Goal: Task Accomplishment & Management: Use online tool/utility

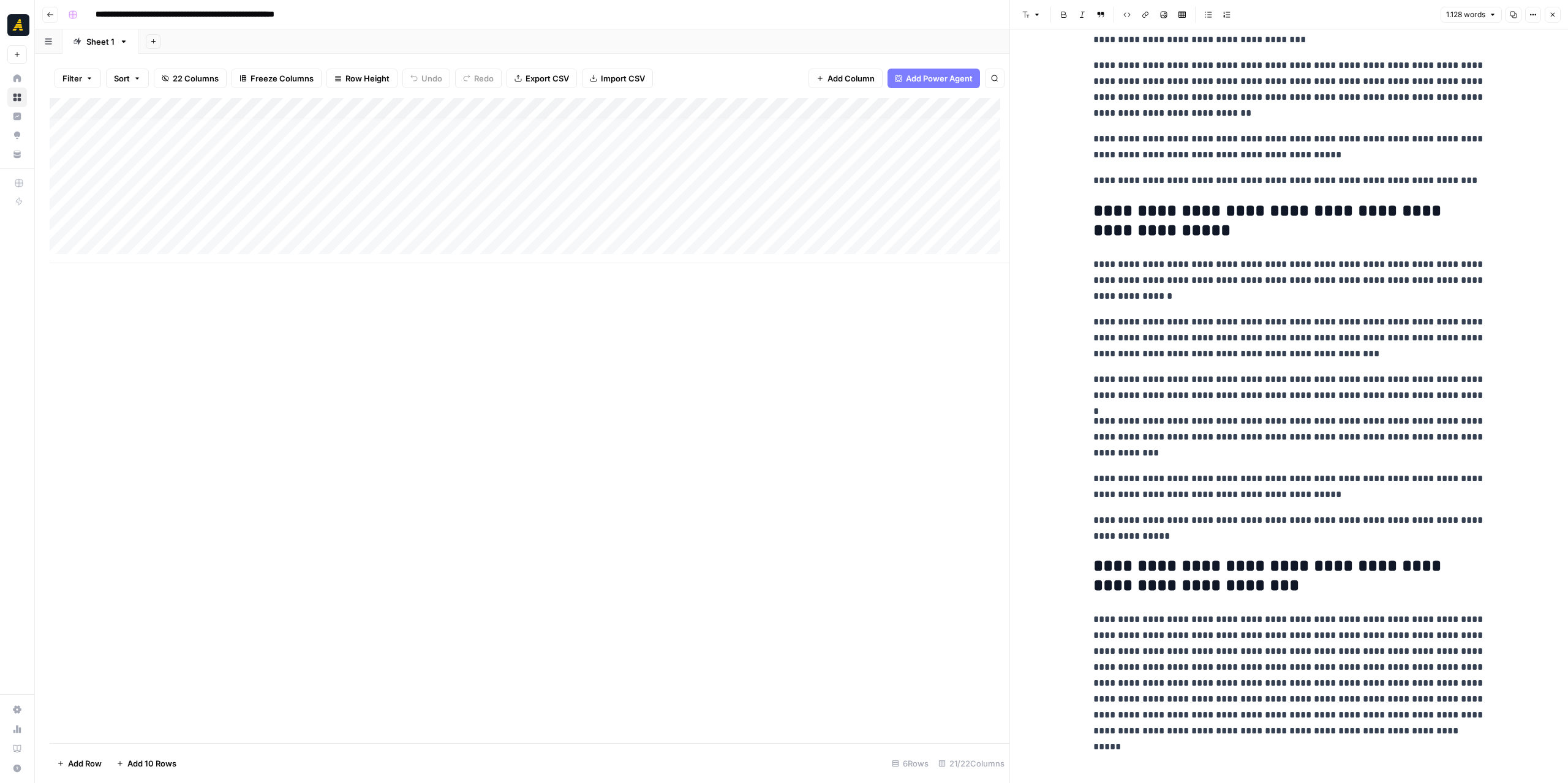
scroll to position [9, 0]
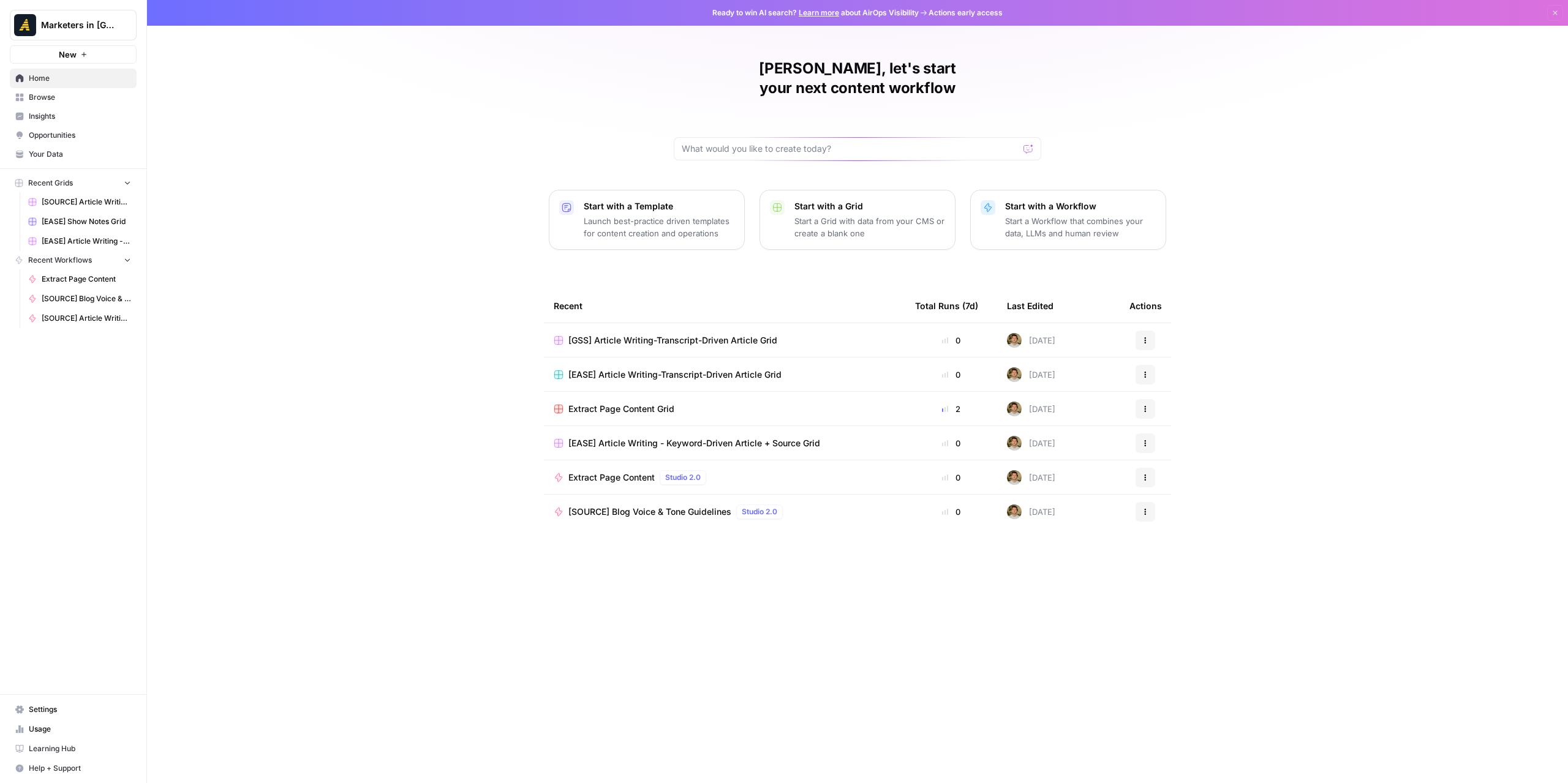
click at [606, 369] on span "[EASE] Article Writing-Transcript-Driven Article Grid" at bounding box center [675, 375] width 213 height 13
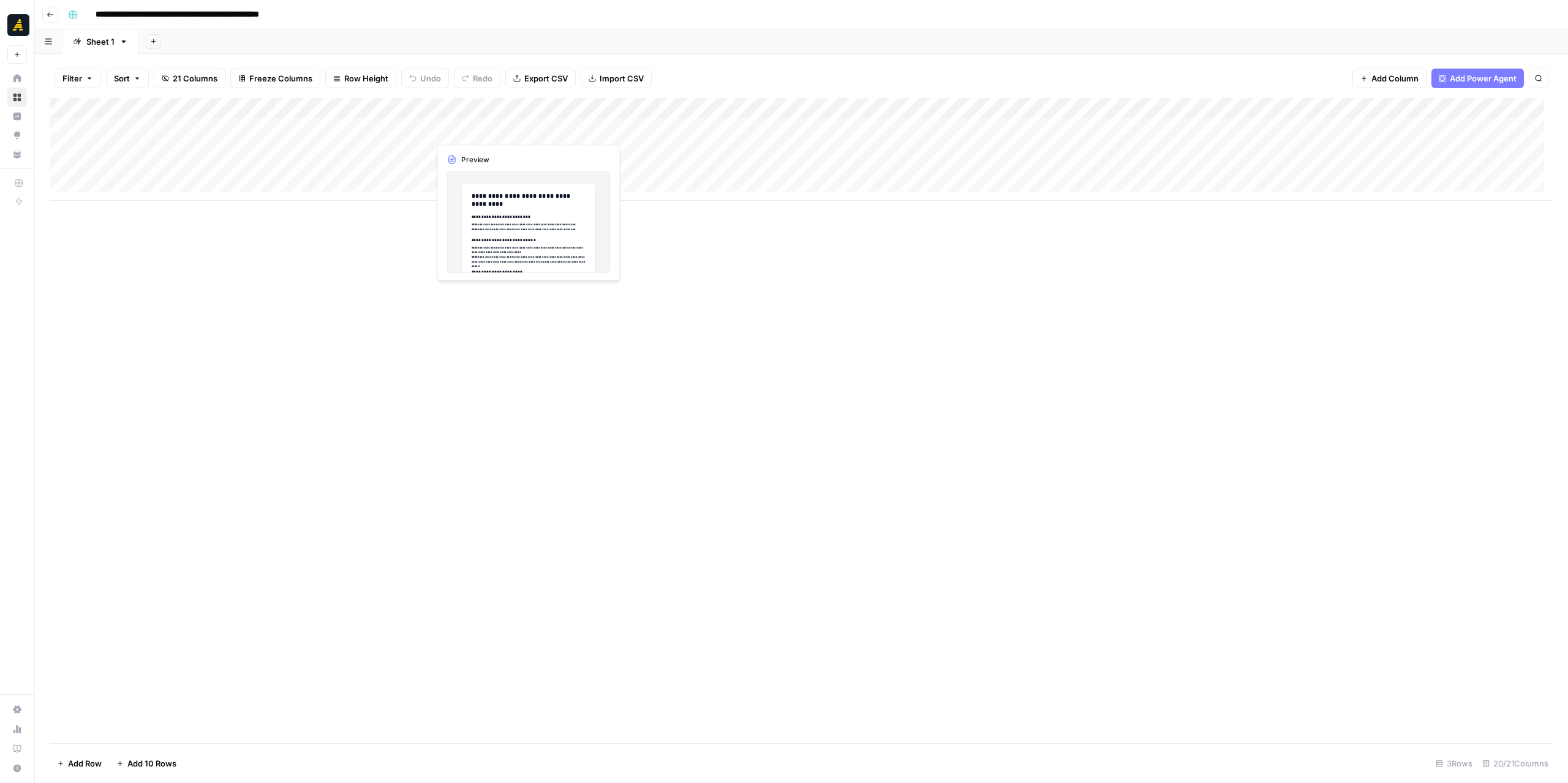
click at [471, 122] on div "Add Column" at bounding box center [801, 149] width 1504 height 103
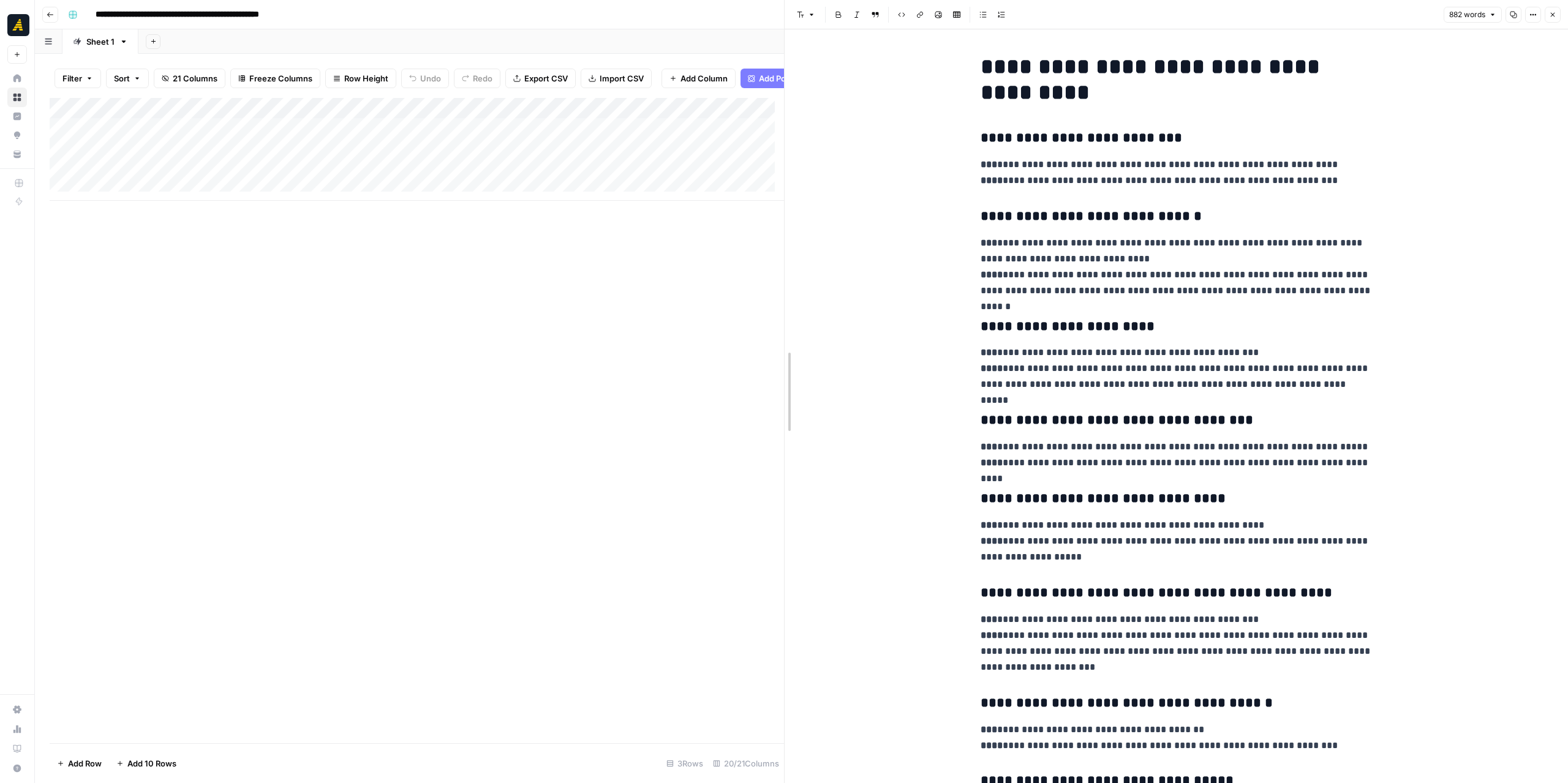
drag, startPoint x: 788, startPoint y: 230, endPoint x: 1057, endPoint y: 229, distance: 269.0
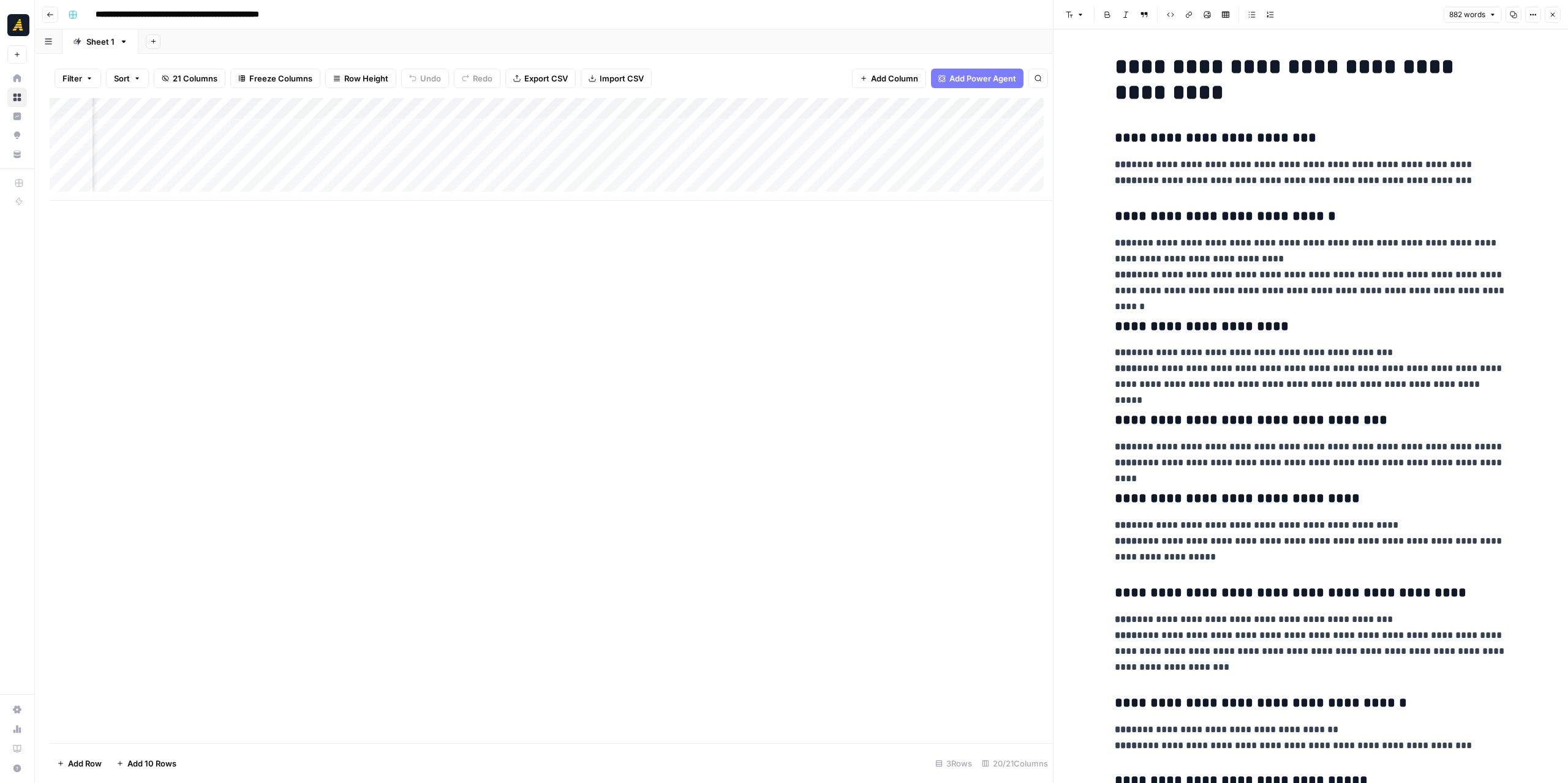
scroll to position [0, 113]
